Goal: Transaction & Acquisition: Book appointment/travel/reservation

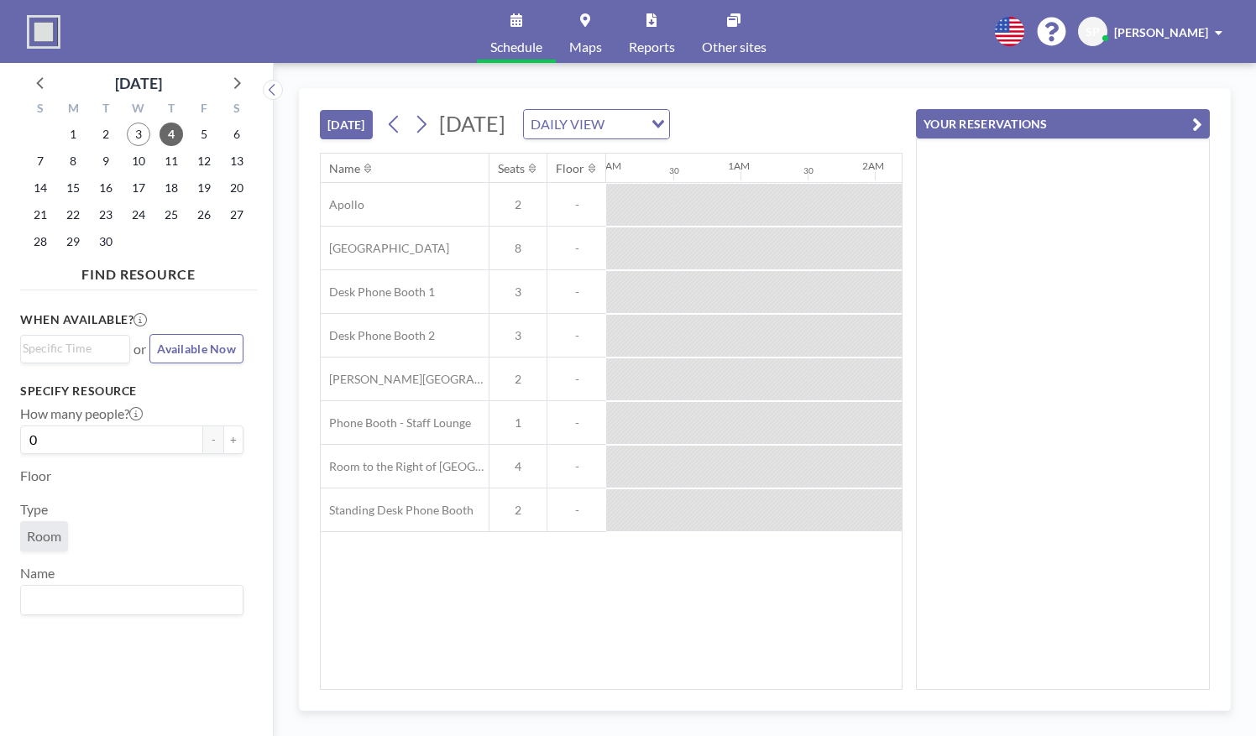
click at [606, 296] on div at bounding box center [639, 291] width 67 height 41
click at [642, 327] on div at bounding box center [639, 335] width 67 height 41
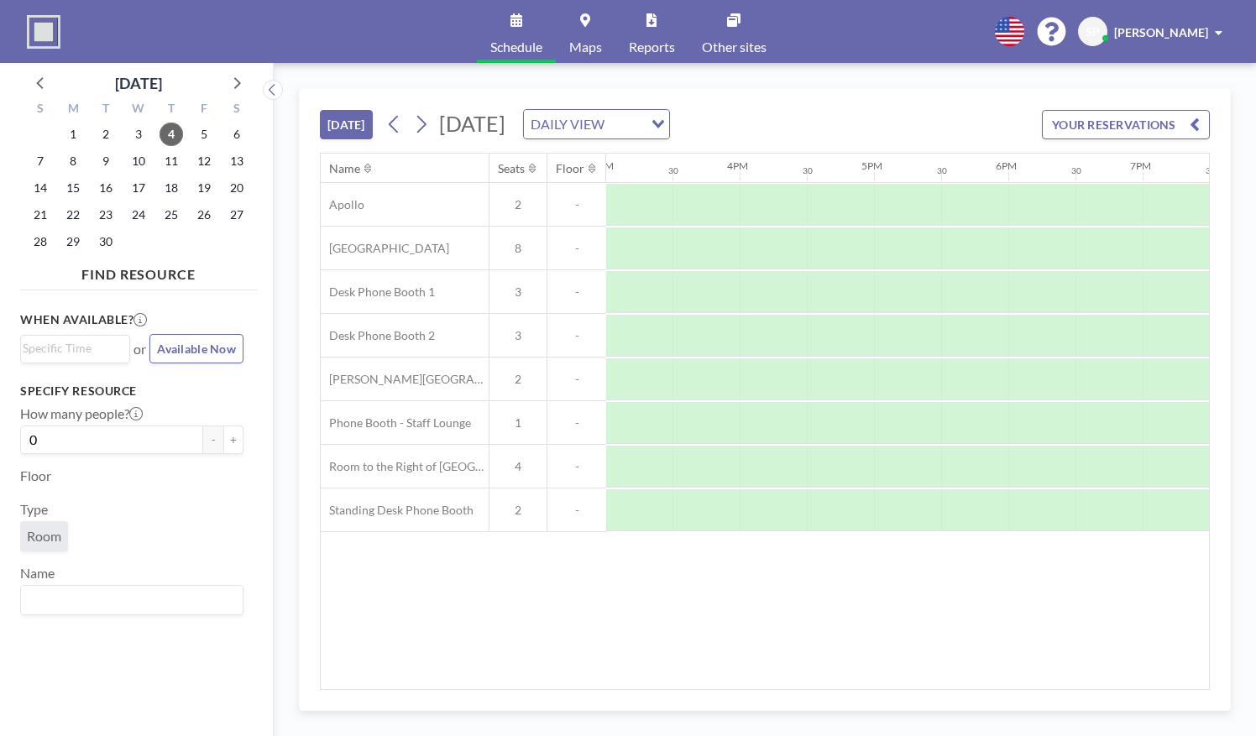
scroll to position [0, 2044]
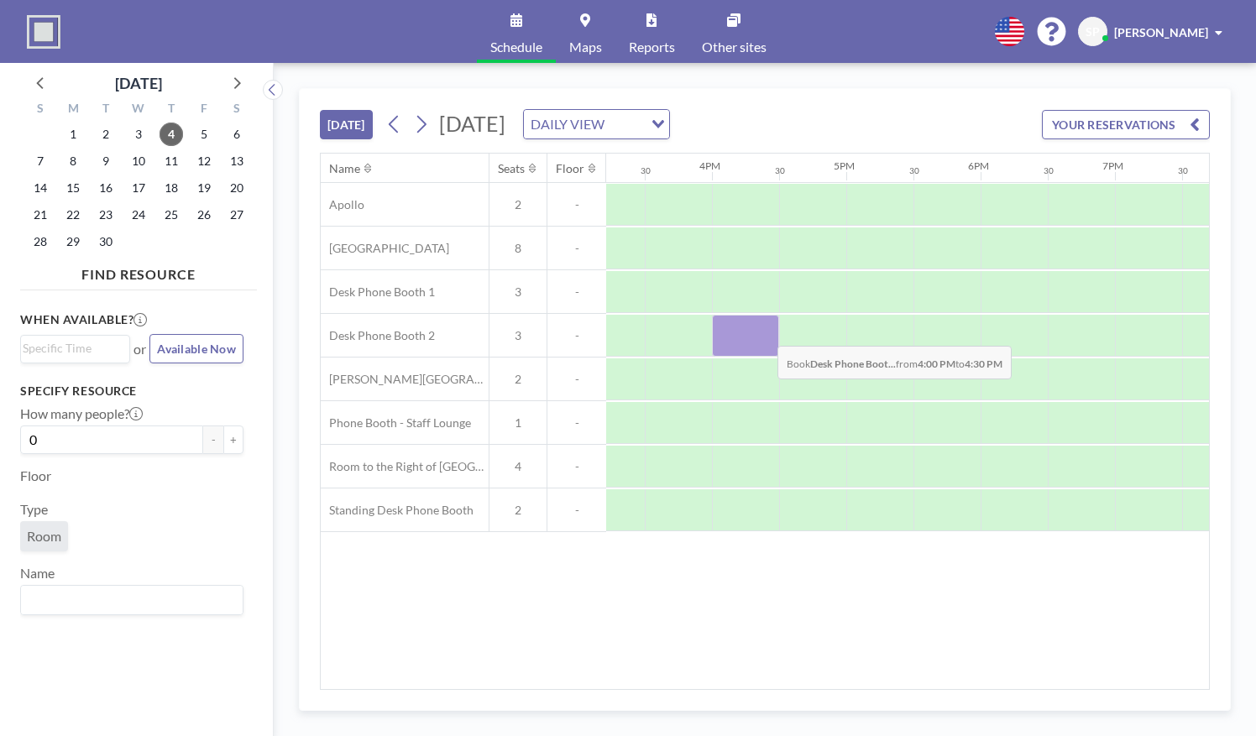
click at [764, 332] on div at bounding box center [745, 336] width 67 height 42
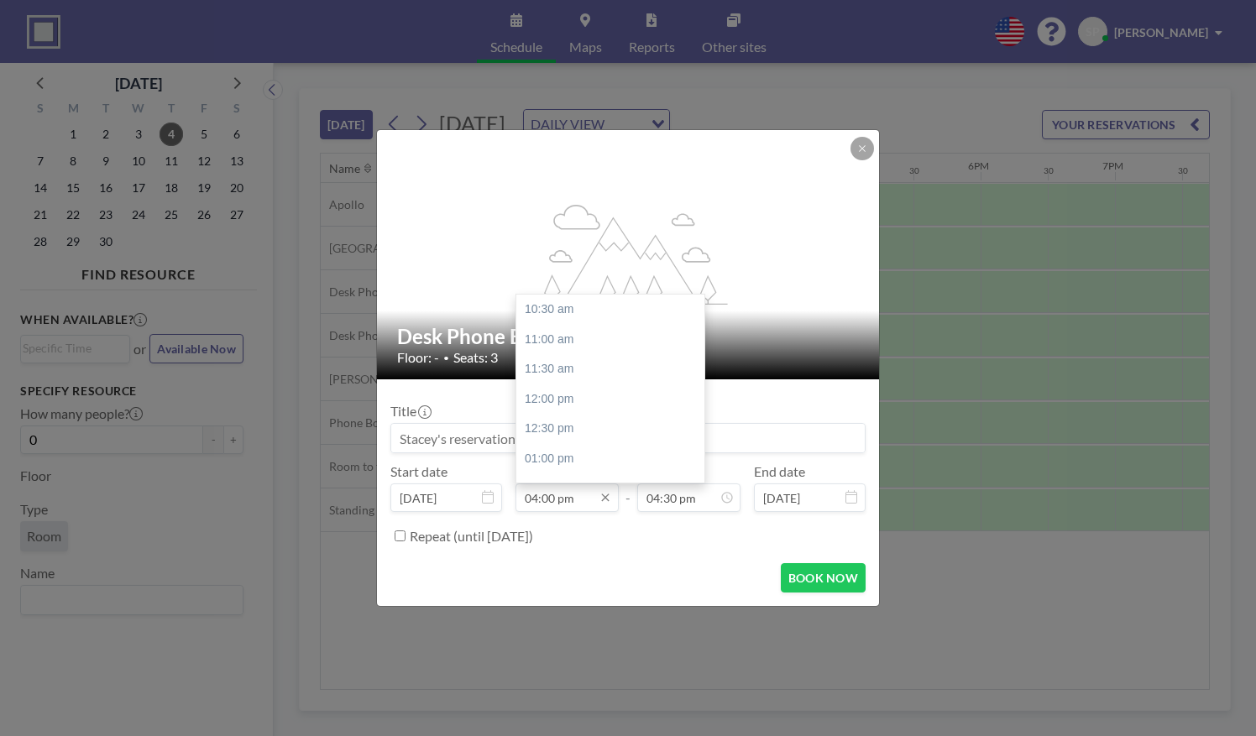
scroll to position [329, 0]
click at [571, 343] on div "04:30 pm" at bounding box center [614, 339] width 196 height 30
type input "04:30 pm"
type input "05:00 pm"
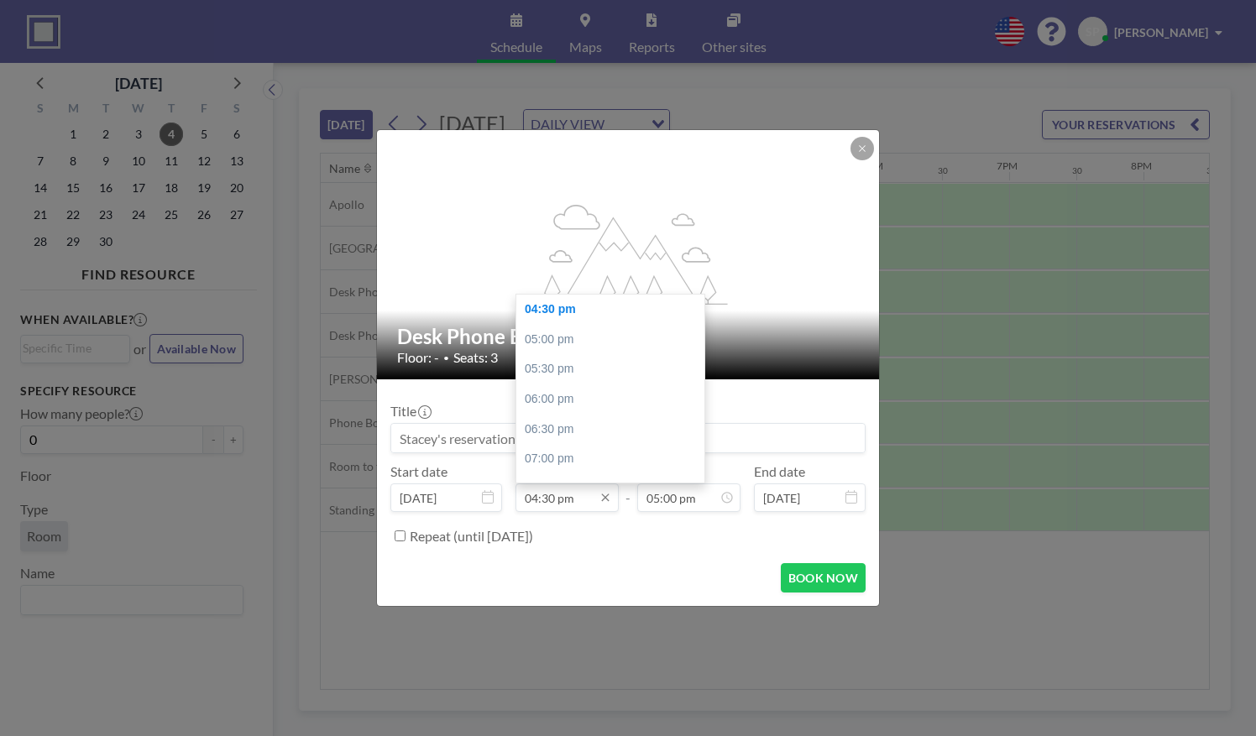
click at [558, 501] on input "04:30 pm" at bounding box center [567, 498] width 103 height 29
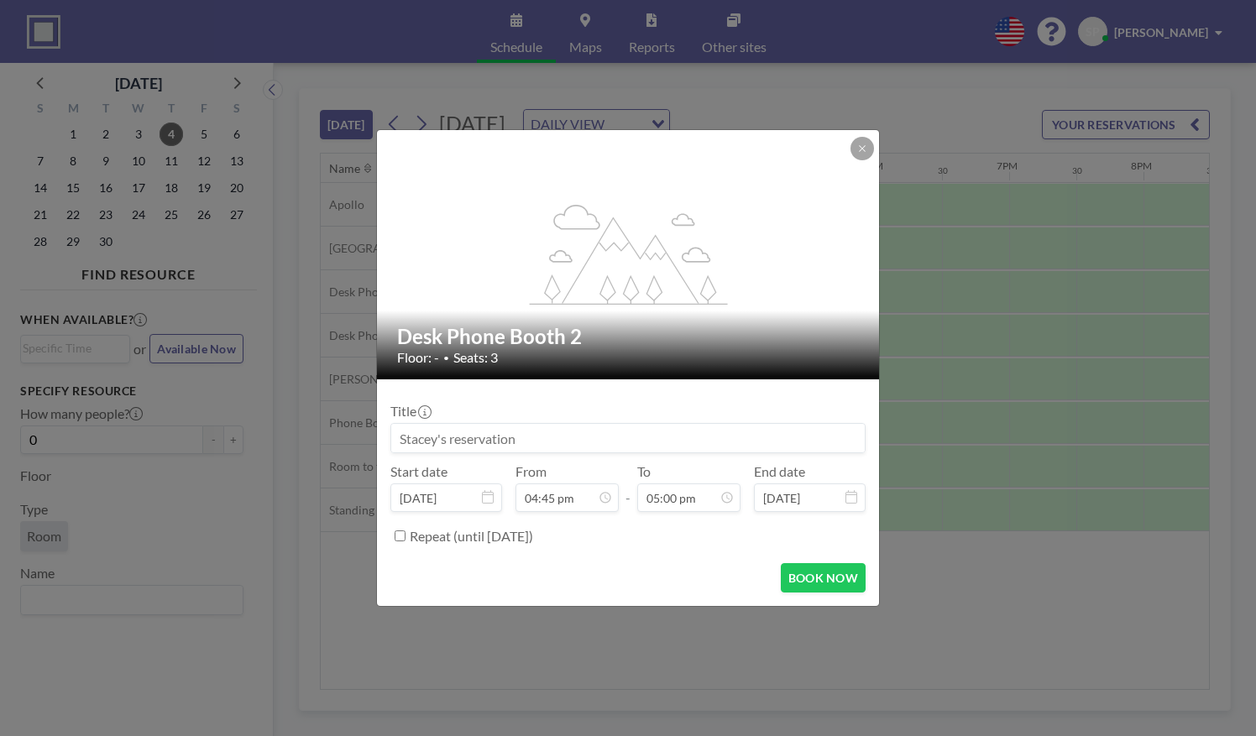
type input "04:45 pm"
click at [664, 555] on form "Title Start date [DATE] From 04:45 pm - To 05:00 pm End date [DATE] Repeat (unt…" at bounding box center [628, 493] width 502 height 227
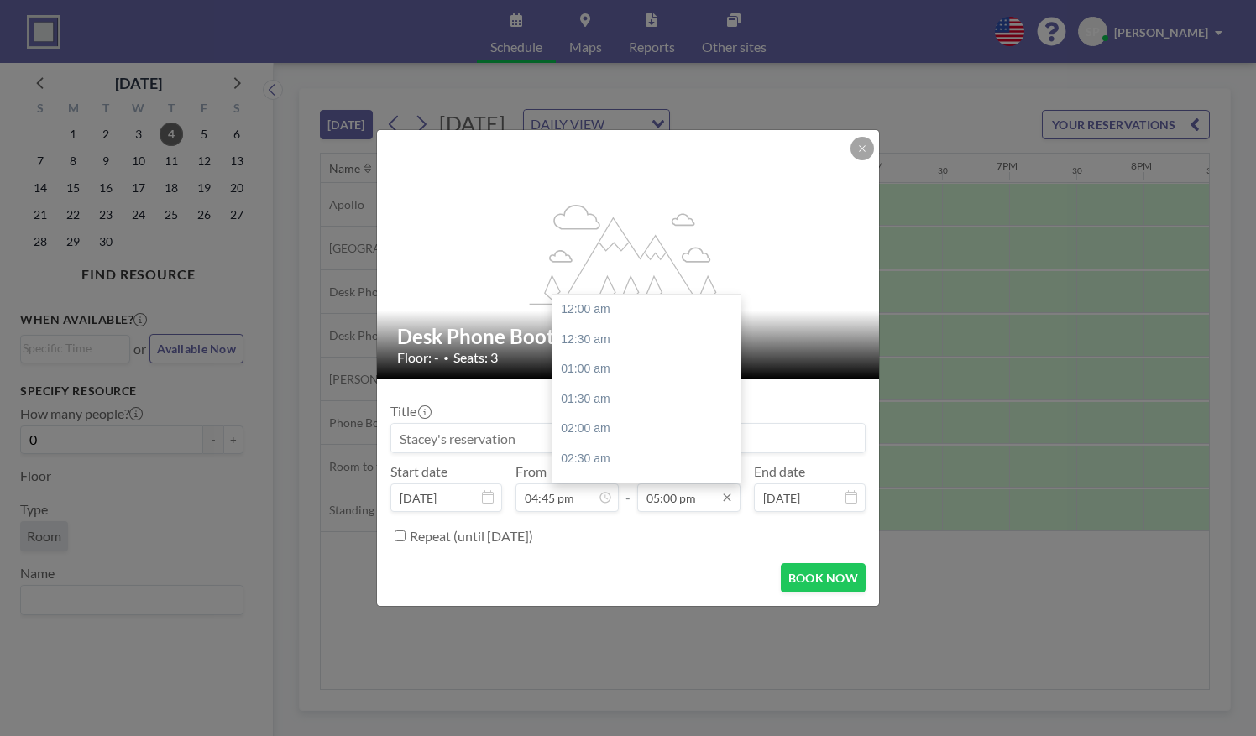
scroll to position [1016, 0]
click at [623, 404] on div "06:30 pm" at bounding box center [651, 400] width 196 height 30
type input "06:30 pm"
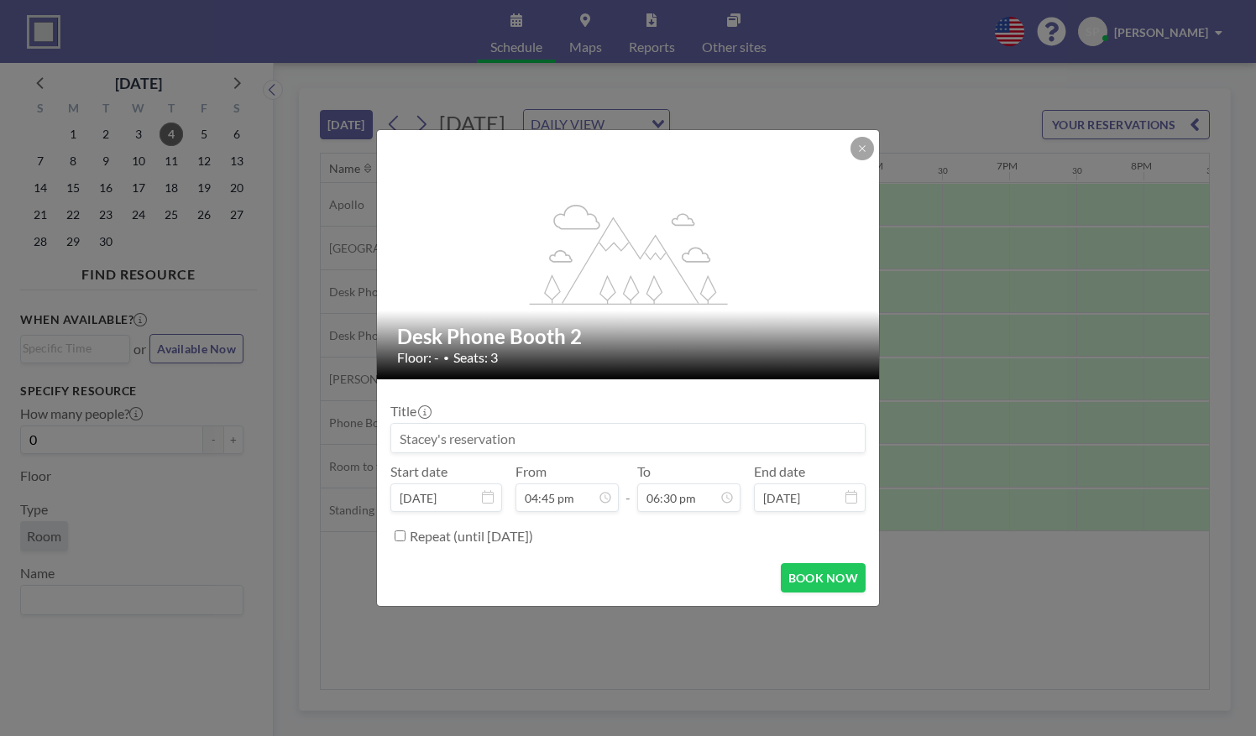
scroll to position [0, 0]
click at [730, 584] on div "BOOK NOW" at bounding box center [627, 577] width 475 height 29
click at [828, 588] on button "BOOK NOW" at bounding box center [823, 577] width 85 height 29
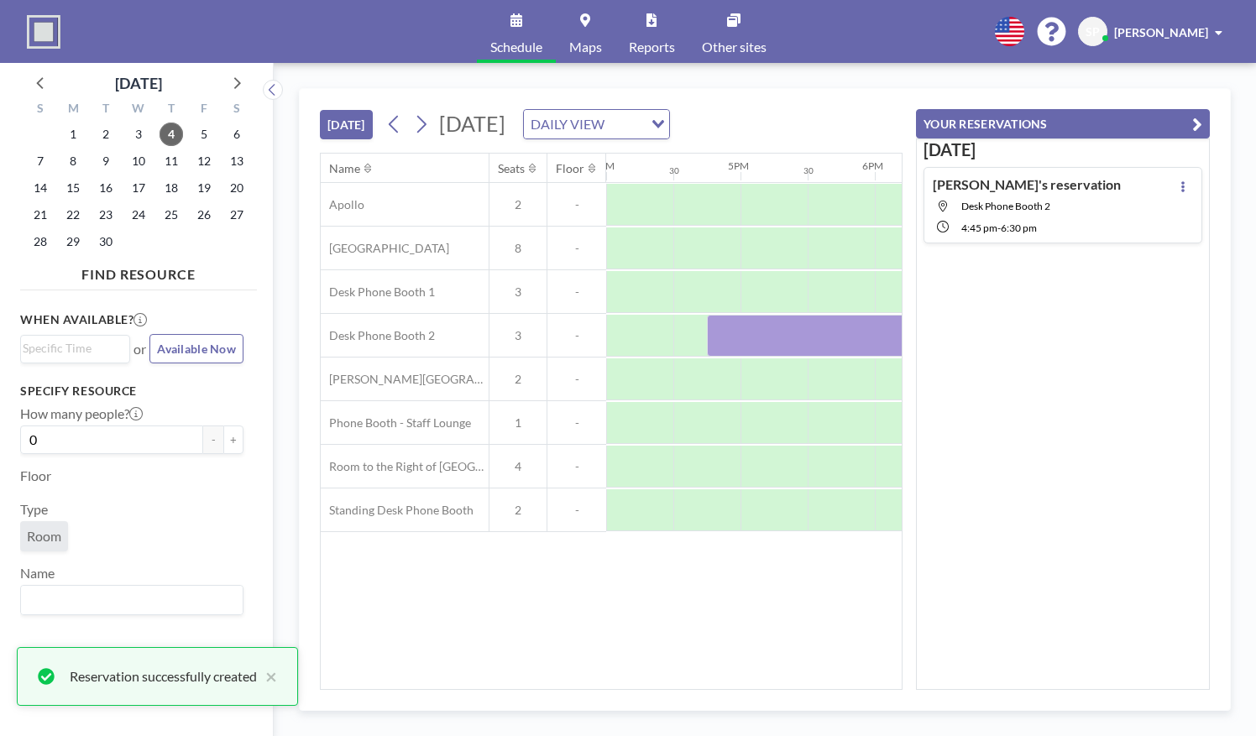
click at [684, 559] on div "Name Seats Floor 12AM 30 1AM 30 2AM 30 3AM 30 4AM 30 5AM 30 6AM 30 7AM 30 8AM 3…" at bounding box center [611, 422] width 581 height 536
